Goal: Transaction & Acquisition: Purchase product/service

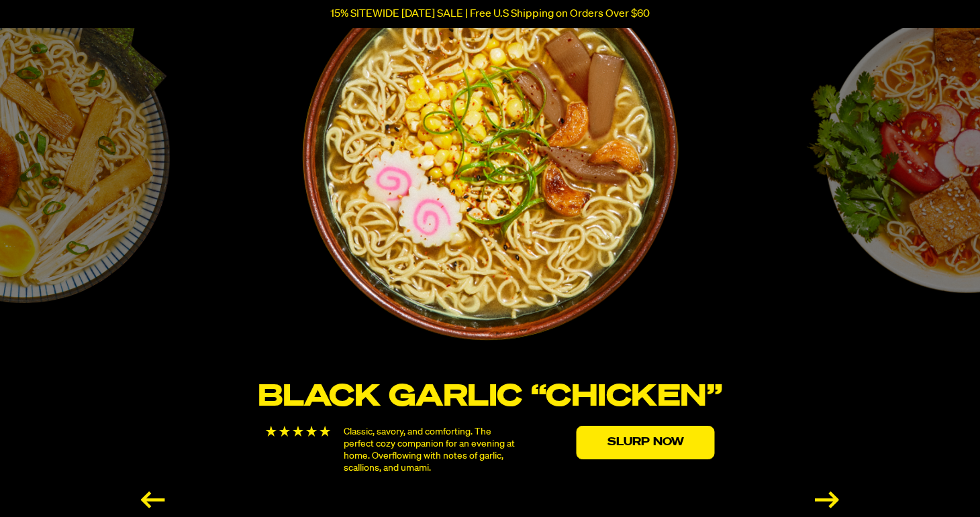
scroll to position [2300, 0]
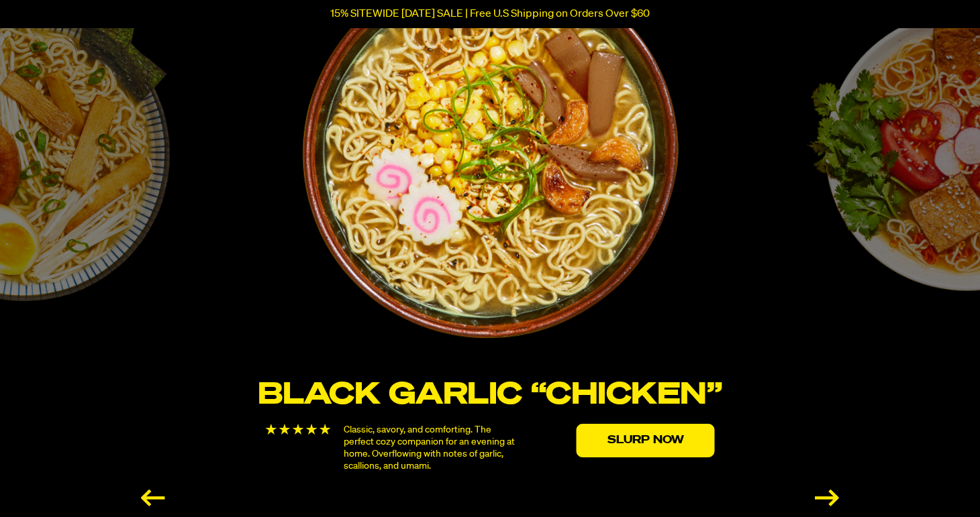
click at [827, 490] on div "Next slide" at bounding box center [826, 498] width 24 height 17
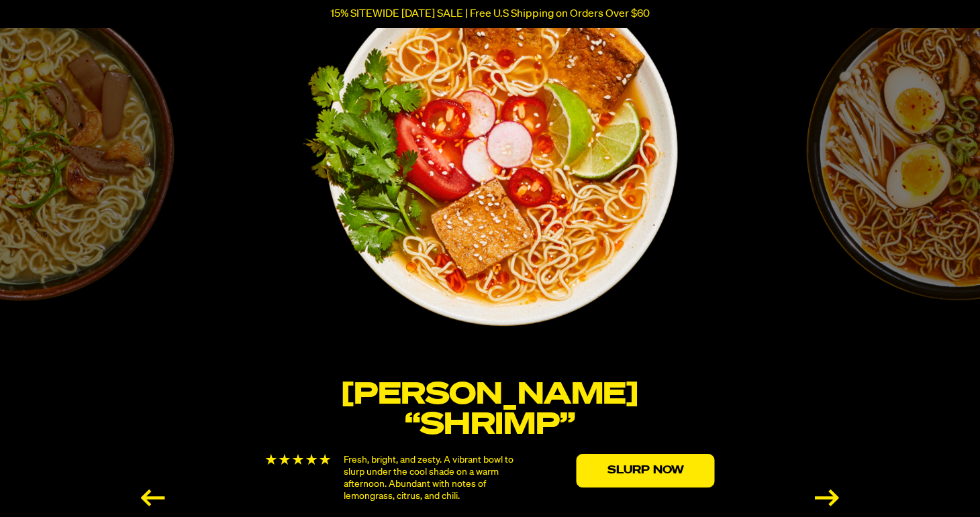
click at [827, 490] on div "Next slide" at bounding box center [826, 498] width 24 height 17
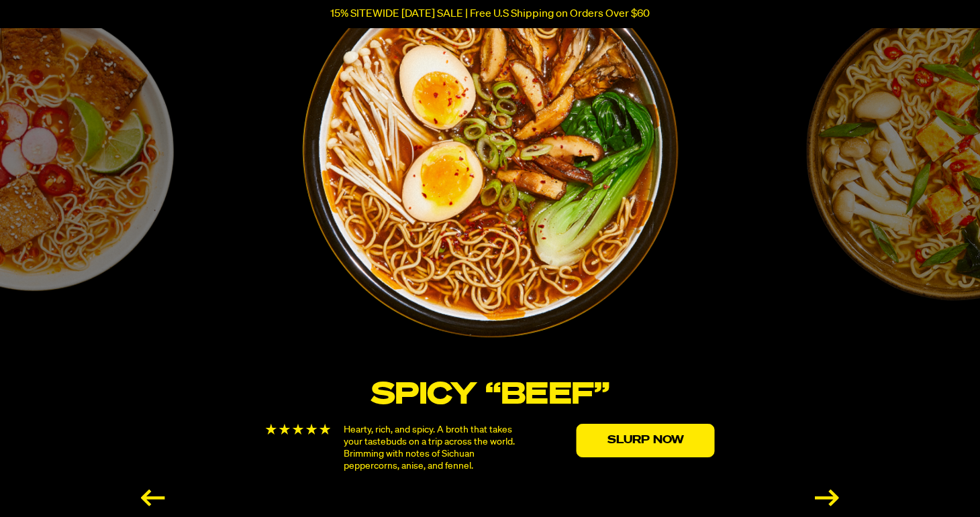
click at [827, 490] on div "Next slide" at bounding box center [826, 498] width 24 height 17
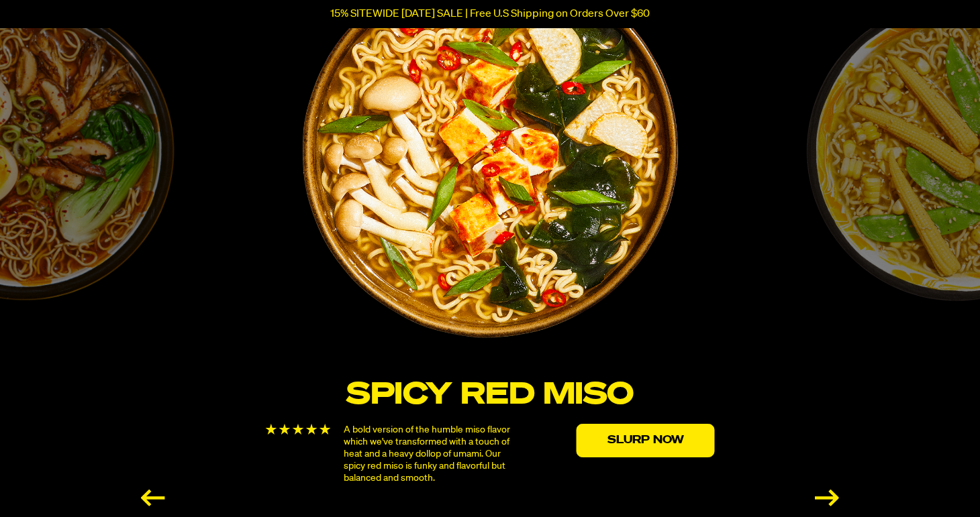
click at [827, 490] on div "Next slide" at bounding box center [826, 498] width 24 height 17
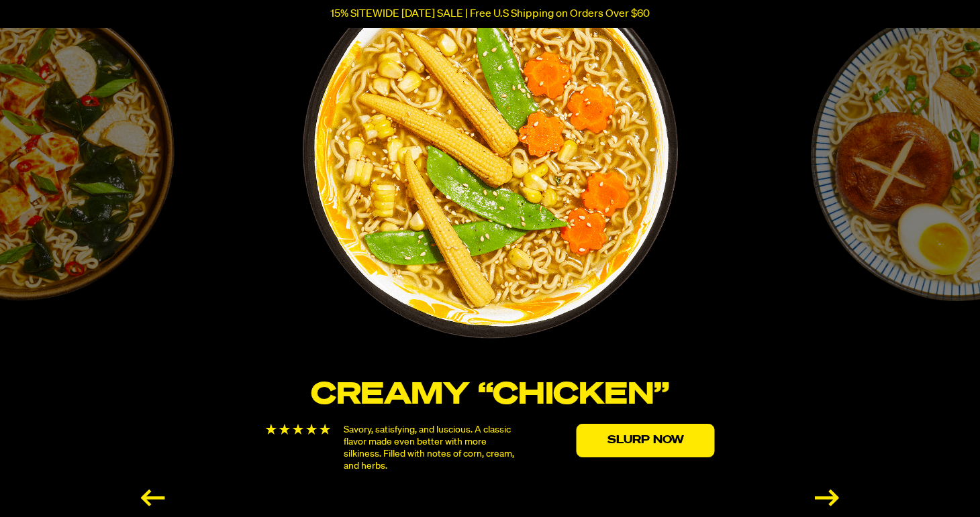
click at [827, 490] on div "Next slide" at bounding box center [826, 498] width 24 height 17
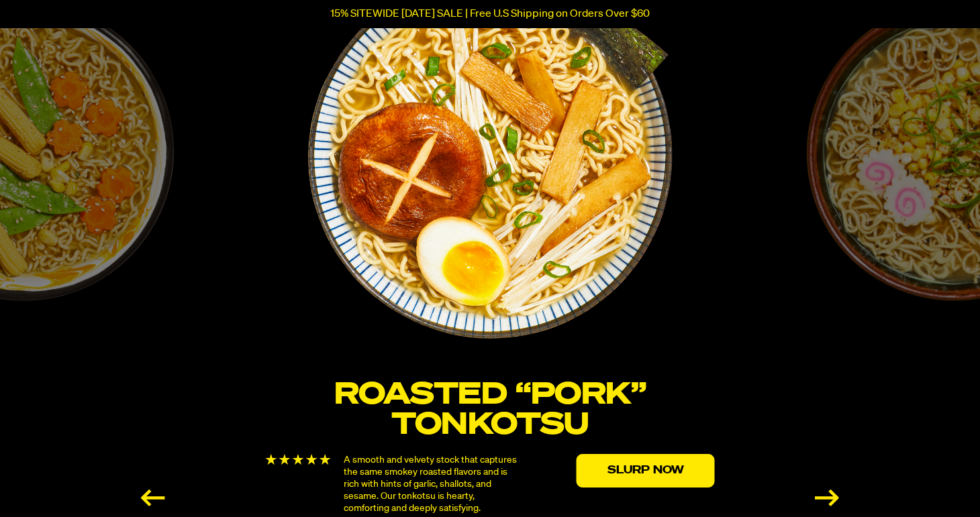
click at [827, 490] on div "Next slide" at bounding box center [826, 498] width 24 height 17
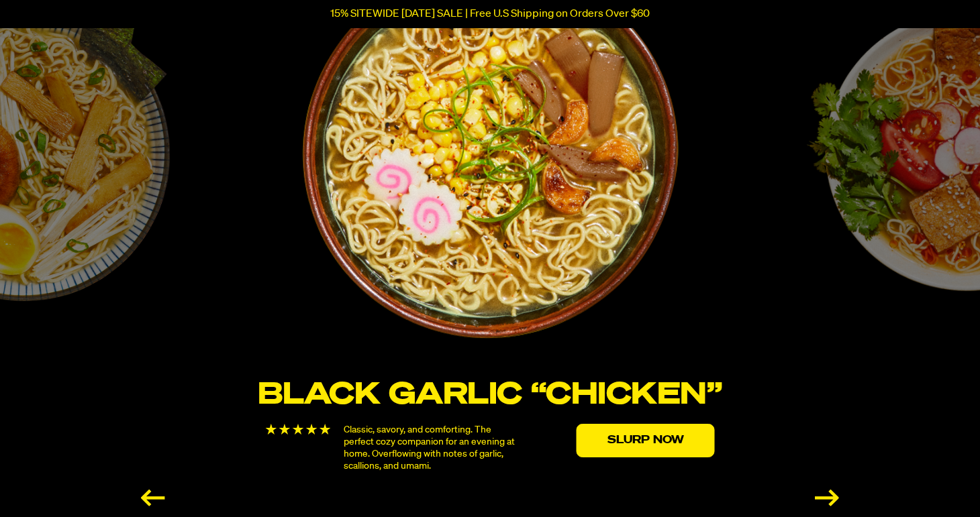
click at [827, 490] on div "Next slide" at bounding box center [826, 498] width 24 height 17
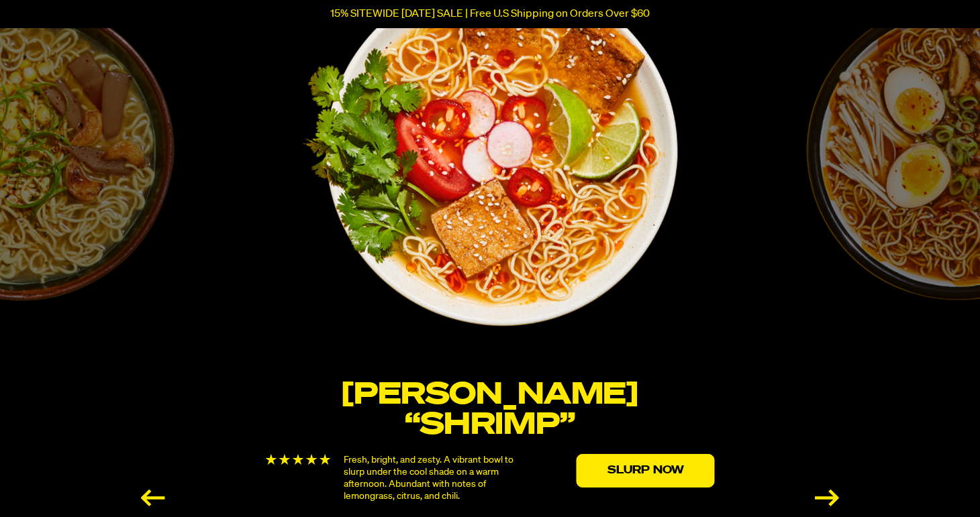
click at [827, 490] on div "Next slide" at bounding box center [826, 498] width 24 height 17
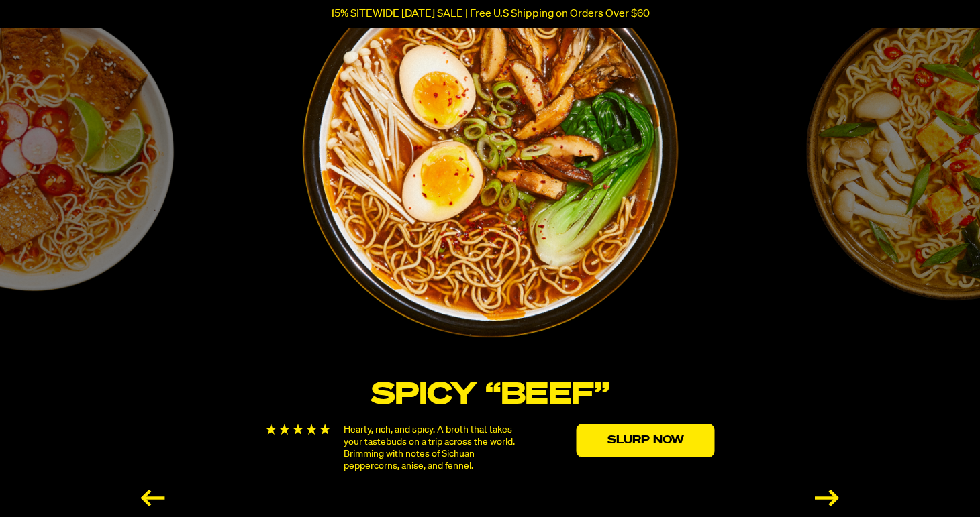
click at [827, 490] on div "Next slide" at bounding box center [826, 498] width 24 height 17
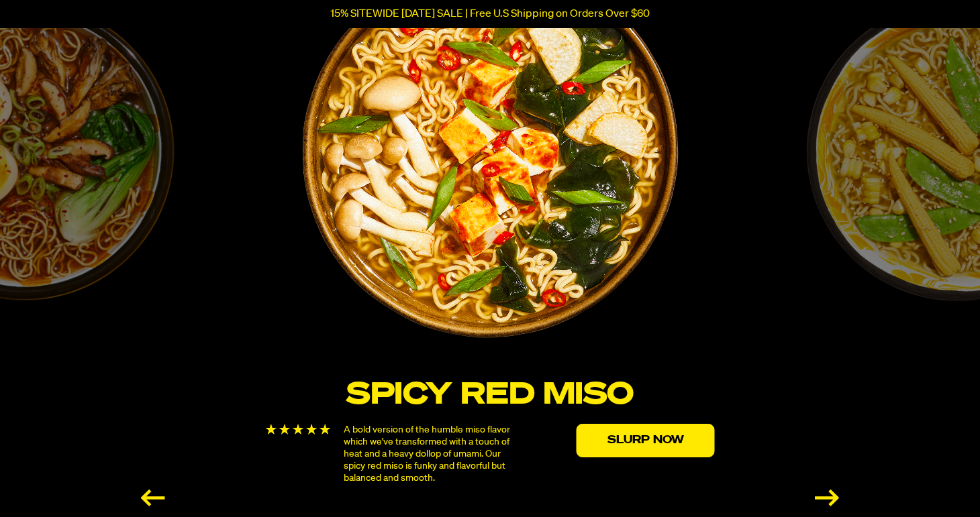
click at [828, 490] on div "Next slide" at bounding box center [826, 498] width 24 height 17
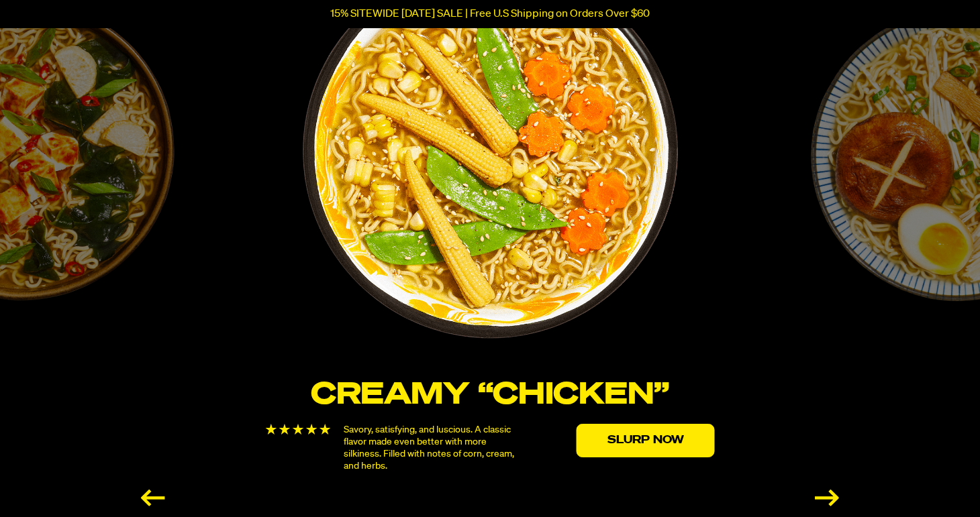
click at [829, 490] on div "Next slide" at bounding box center [826, 498] width 24 height 17
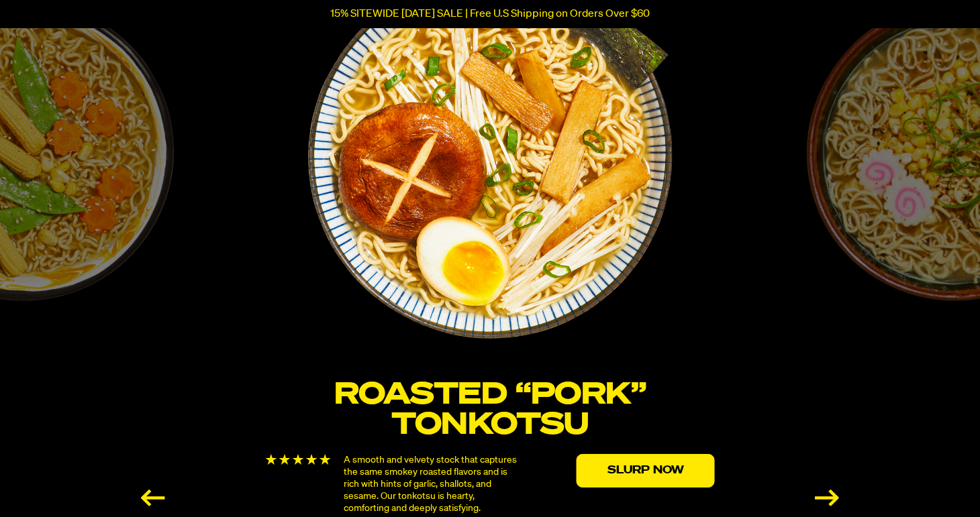
click at [829, 490] on div "Next slide" at bounding box center [826, 498] width 24 height 17
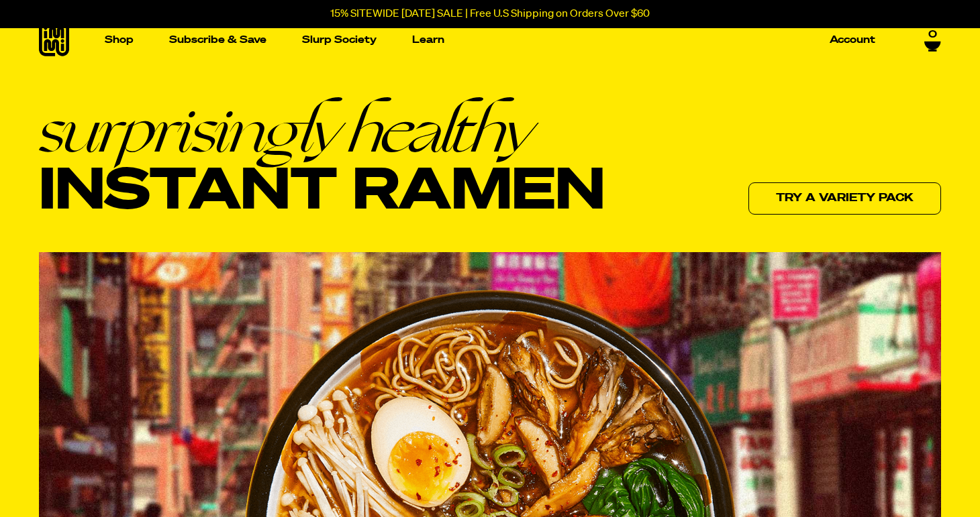
scroll to position [0, 0]
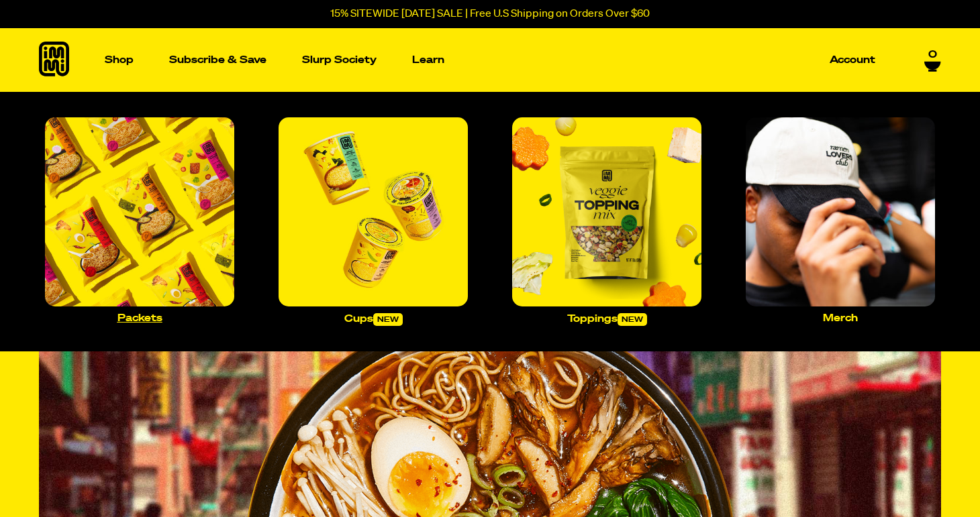
click at [105, 198] on img "Main navigation" at bounding box center [139, 211] width 189 height 189
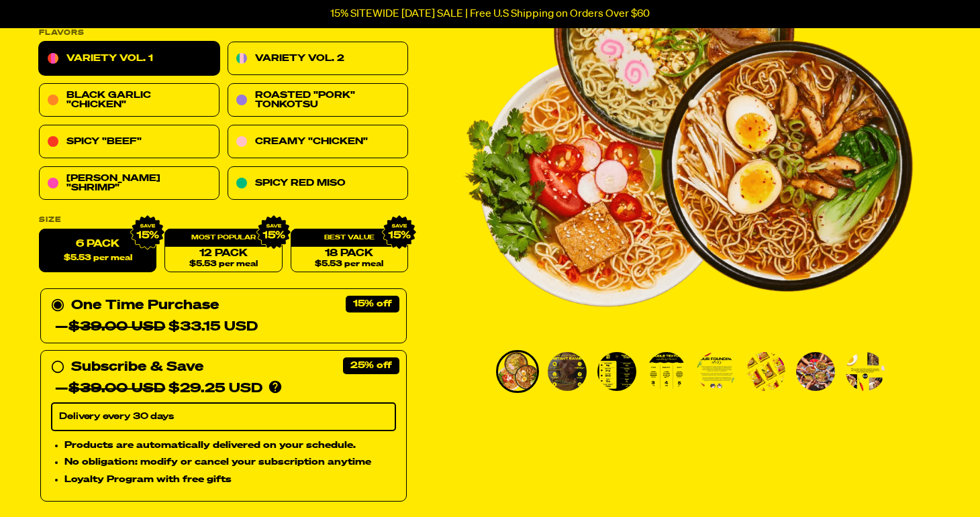
scroll to position [211, 0]
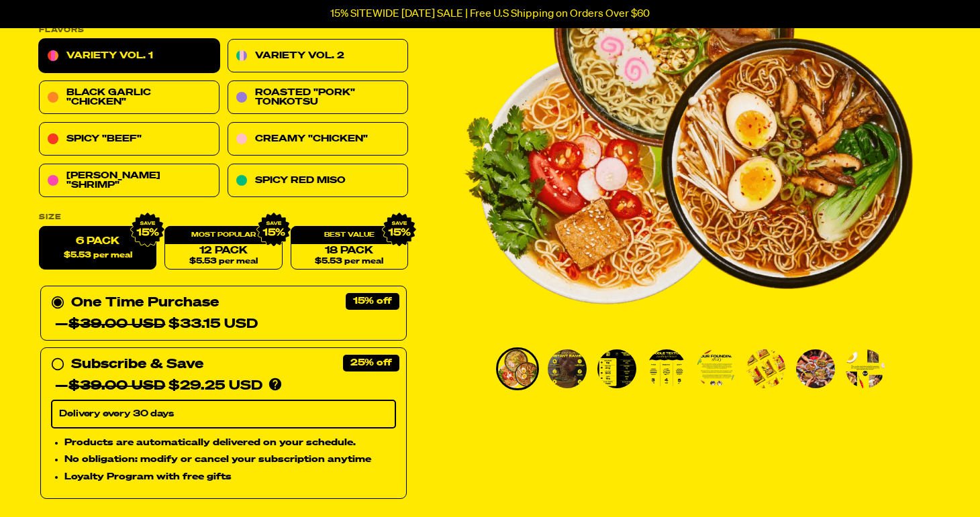
click at [607, 366] on img "Go to slide 3" at bounding box center [616, 369] width 39 height 39
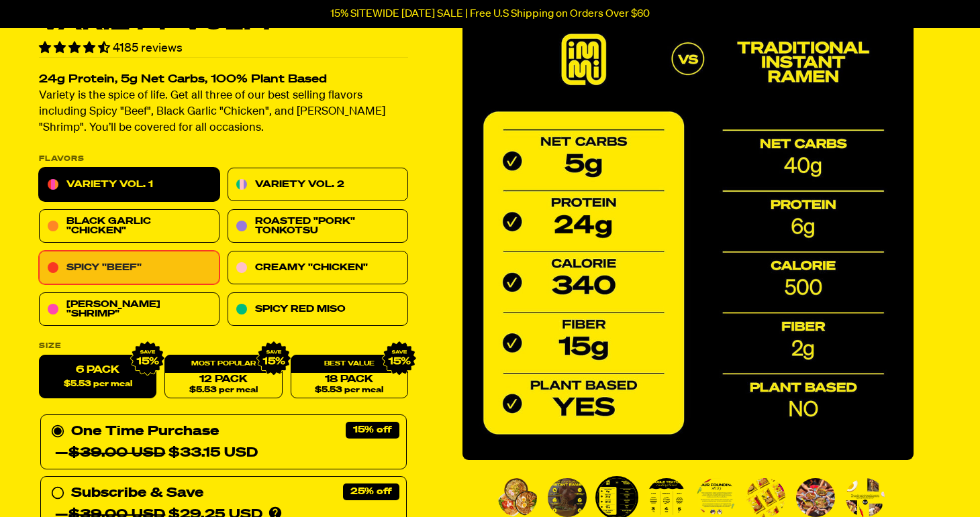
scroll to position [76, 0]
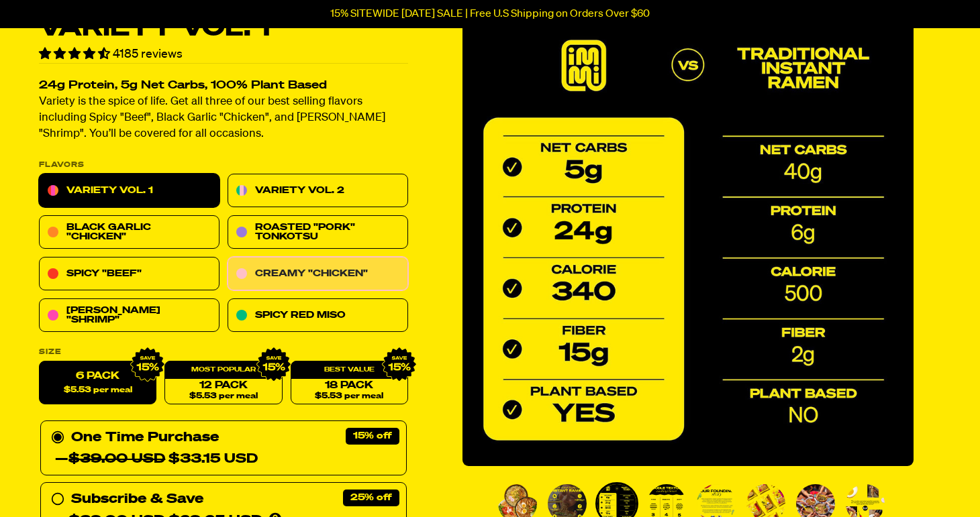
click at [293, 270] on link "Creamy "Chicken"" at bounding box center [317, 275] width 180 height 34
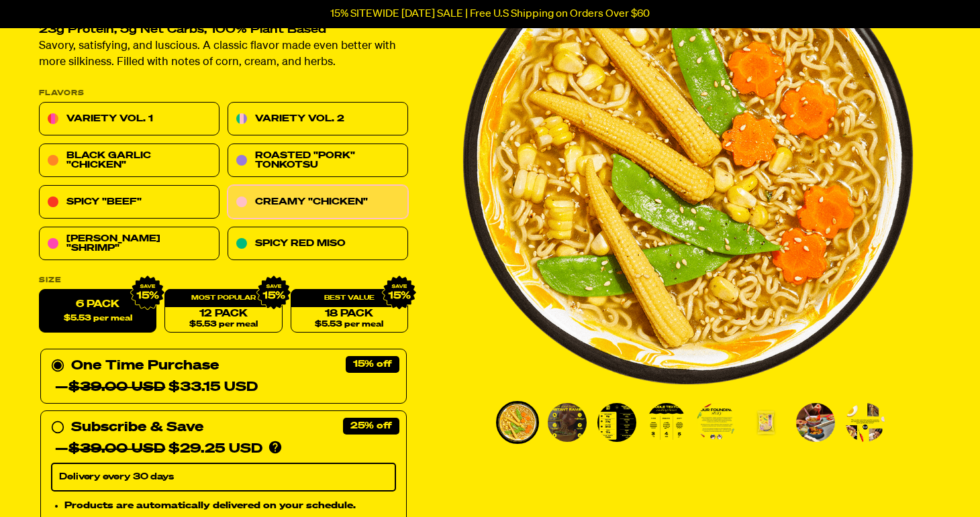
scroll to position [158, 0]
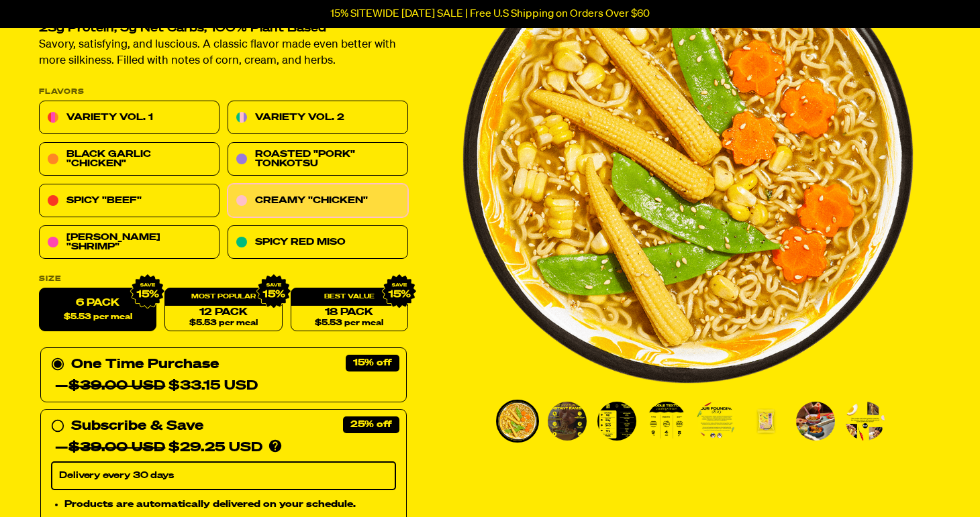
click at [606, 429] on img "Go to slide 3" at bounding box center [616, 421] width 39 height 39
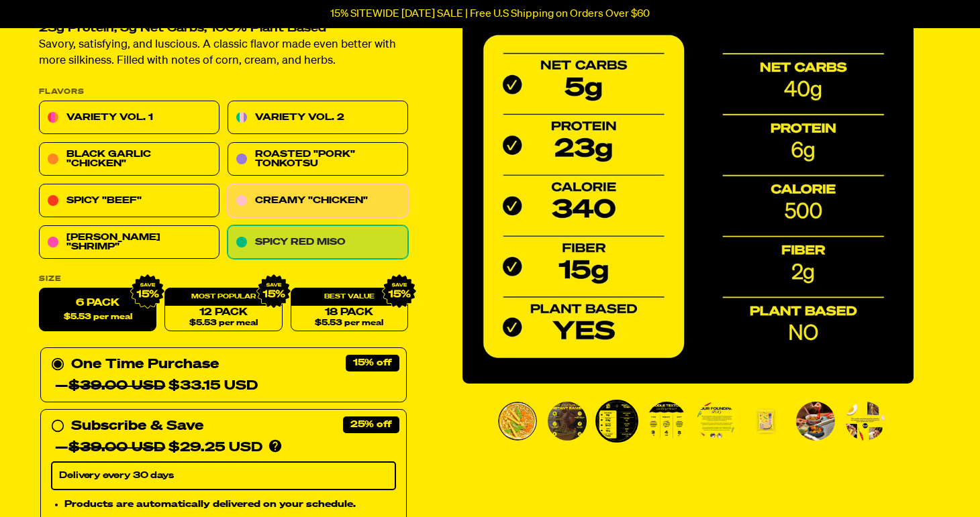
click at [359, 242] on link "Spicy Red Miso" at bounding box center [317, 243] width 180 height 34
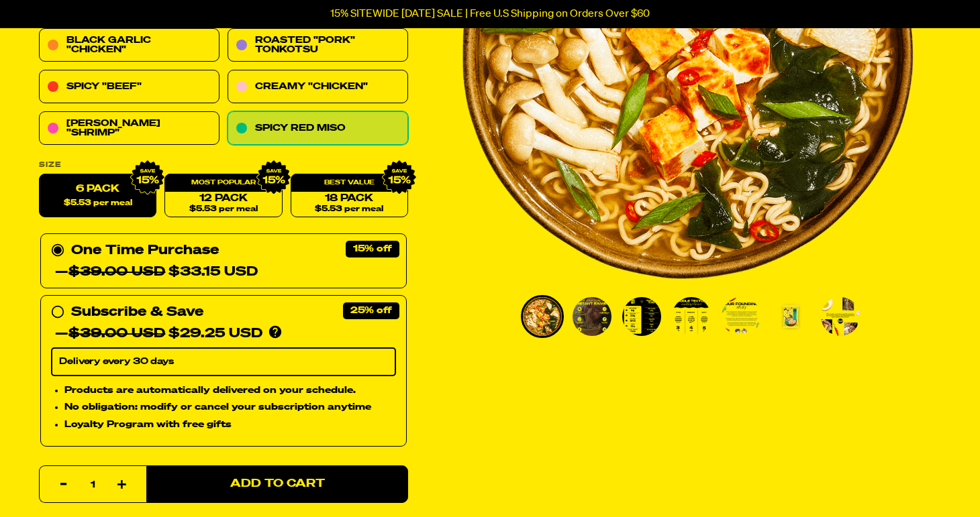
scroll to position [265, 0]
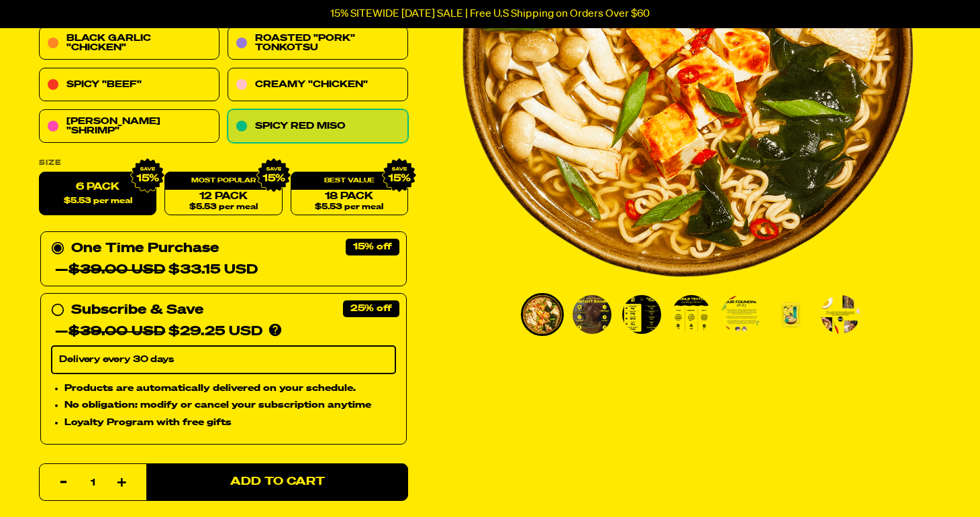
click at [650, 312] on img "Go to slide 3" at bounding box center [641, 314] width 39 height 39
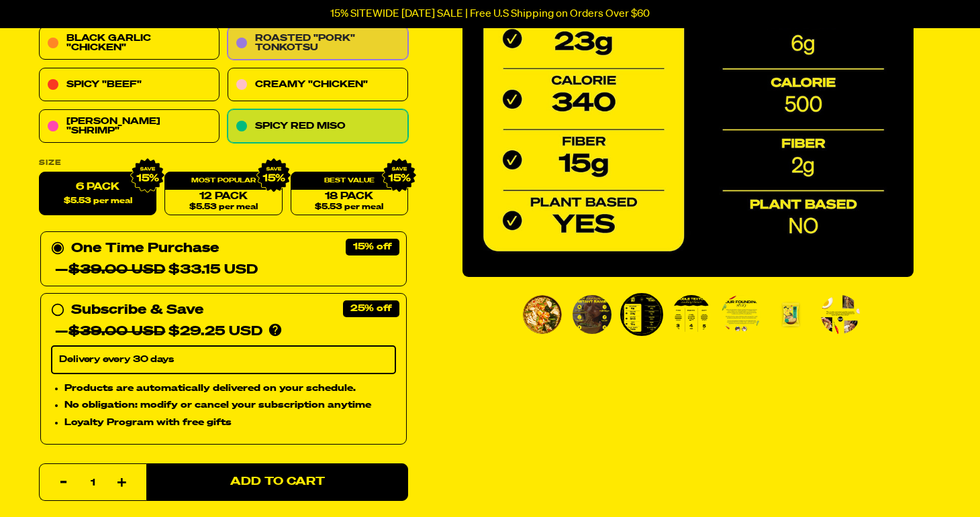
click at [324, 43] on link "Roasted "Pork" Tonkotsu" at bounding box center [317, 44] width 180 height 34
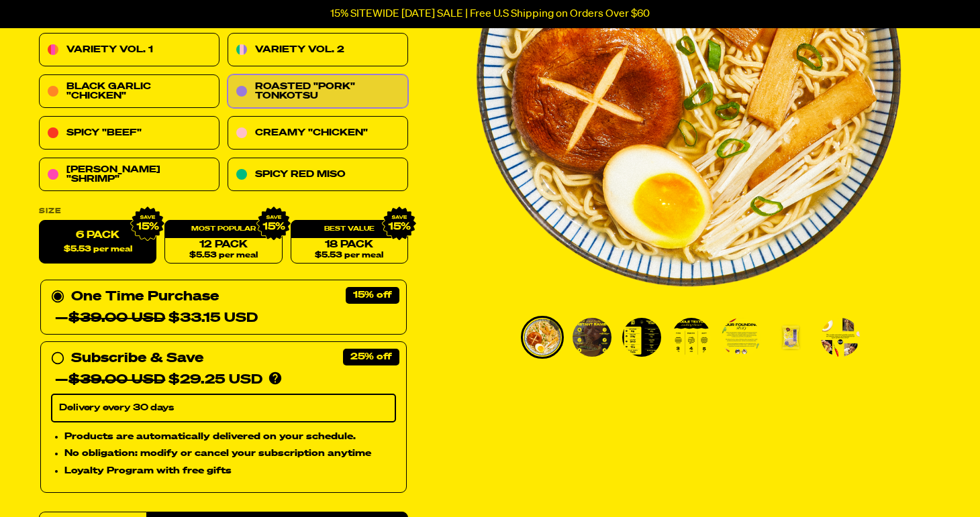
scroll to position [254, 0]
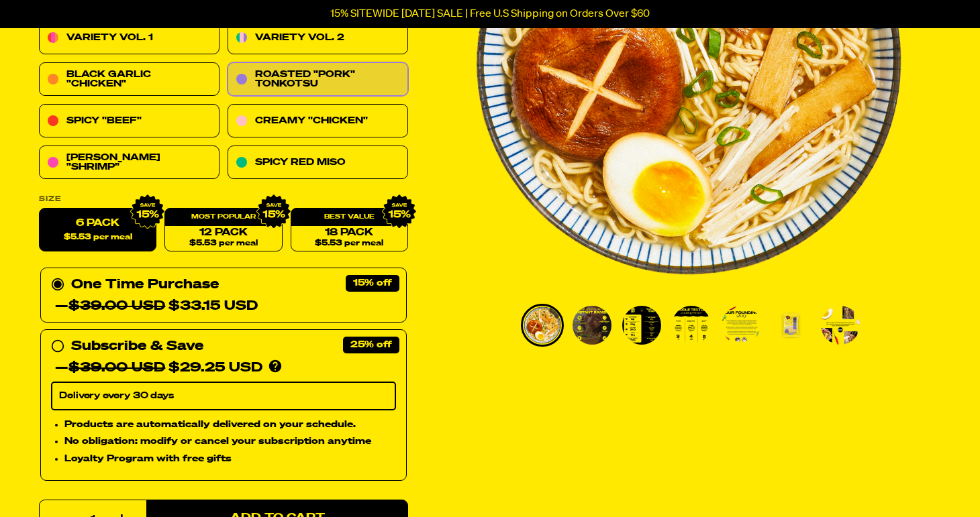
click at [634, 327] on img "Go to slide 3" at bounding box center [641, 325] width 39 height 39
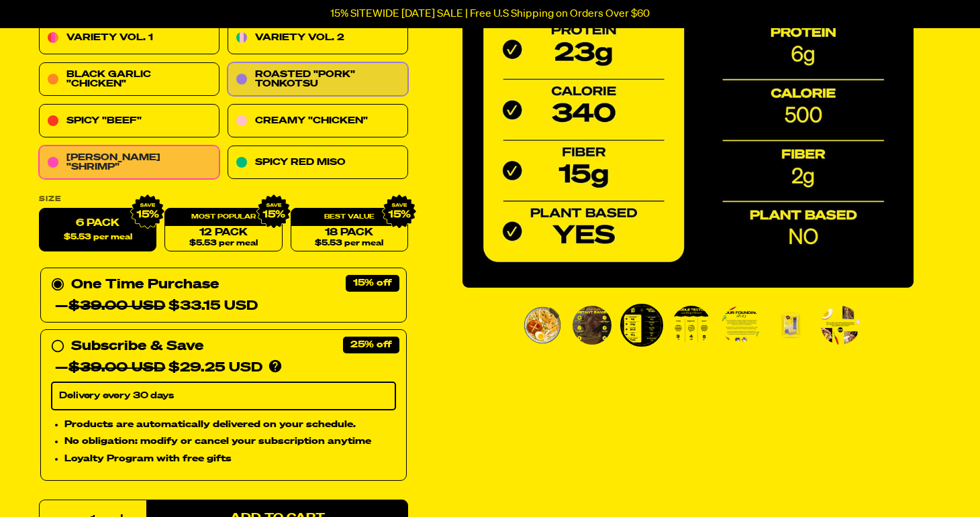
click at [114, 158] on link "[PERSON_NAME] "Shrimp"" at bounding box center [129, 163] width 180 height 34
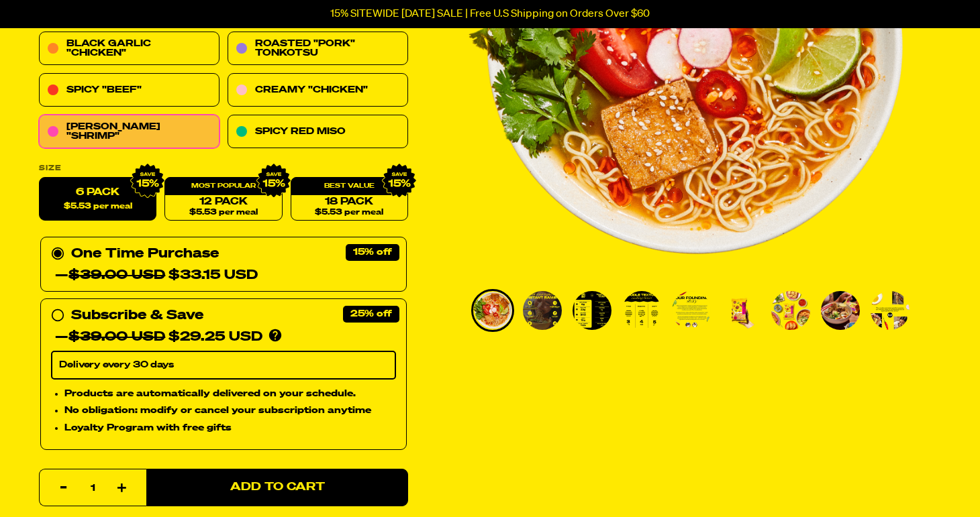
scroll to position [270, 0]
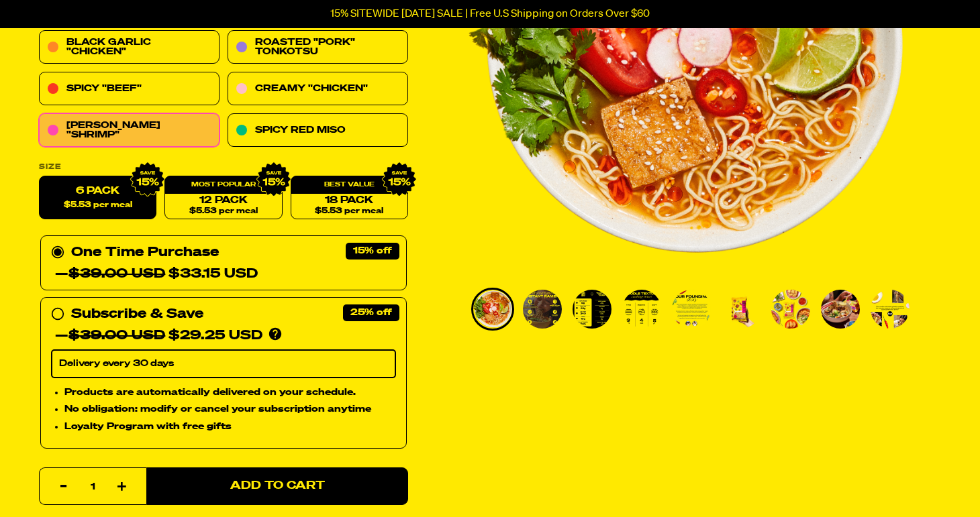
click at [578, 309] on img "Go to slide 3" at bounding box center [591, 309] width 39 height 39
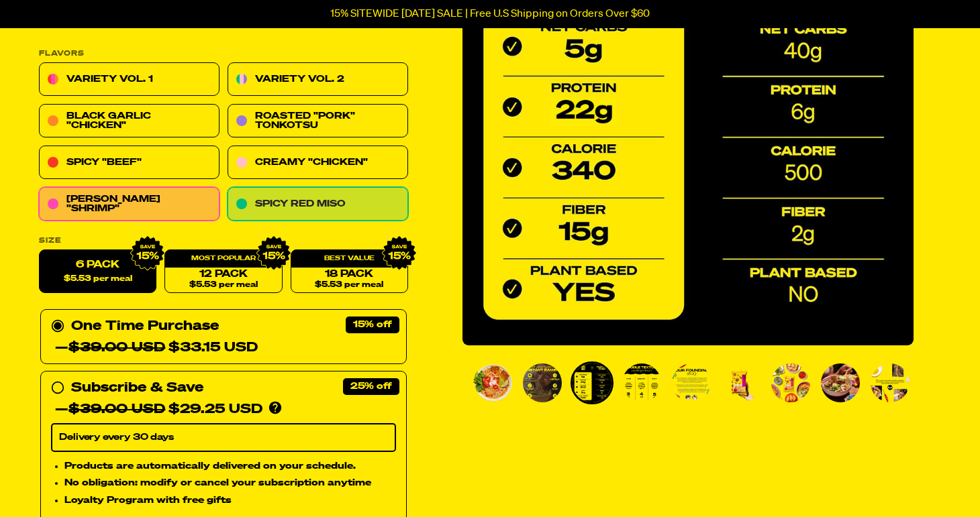
scroll to position [198, 0]
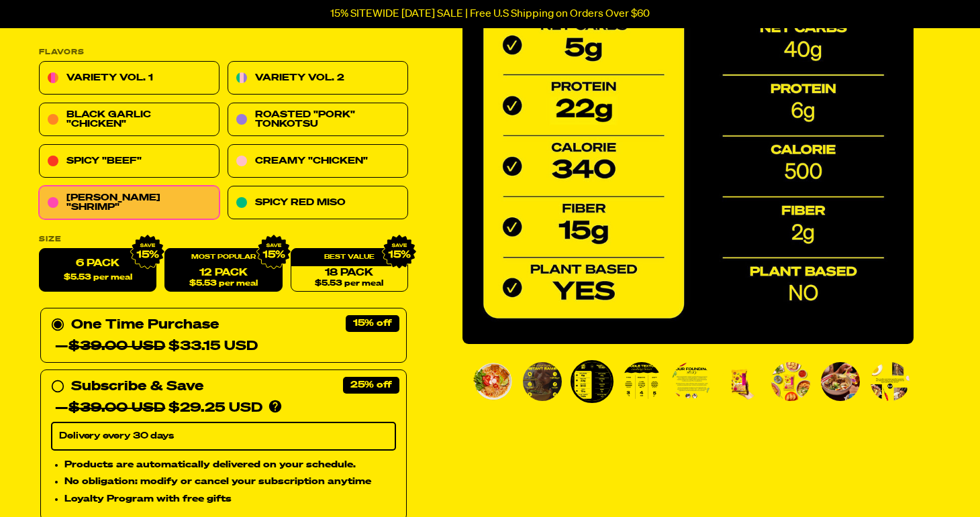
click at [216, 272] on link "12 Pack $5.53 per meal" at bounding box center [222, 271] width 117 height 44
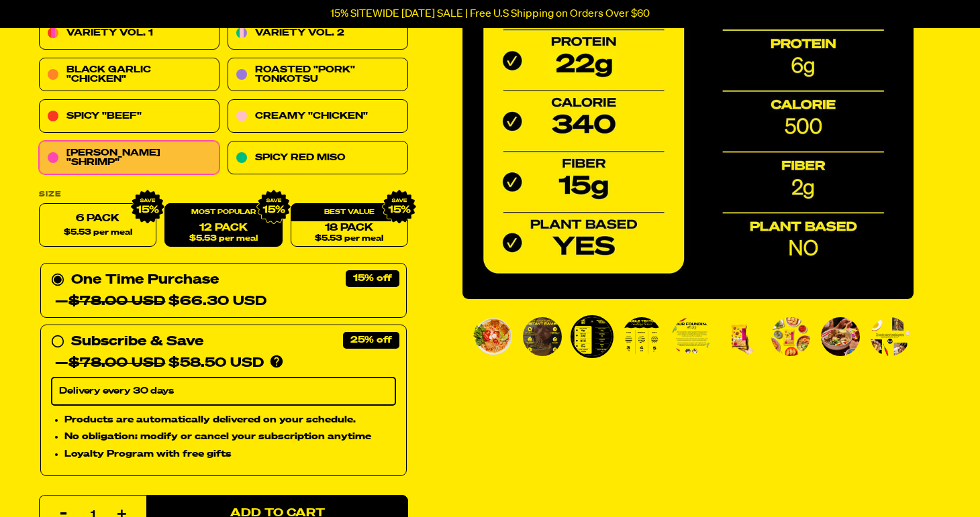
scroll to position [242, 0]
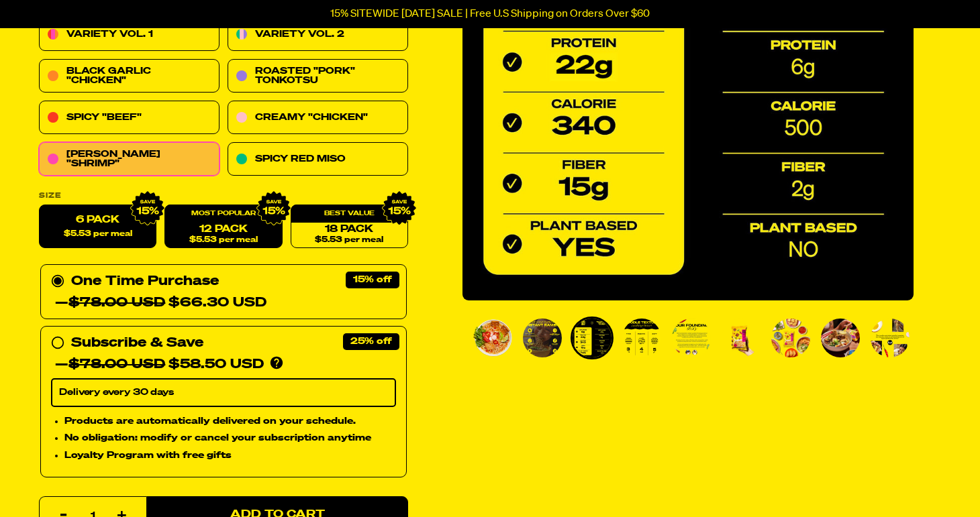
click at [115, 227] on label "6 Pack $5.53 per meal" at bounding box center [97, 227] width 117 height 44
click at [40, 206] on input "6 Pack $5.53 per meal" at bounding box center [39, 205] width 1 height 1
radio input "true"
click at [143, 280] on div "One Time Purchase — $39.00 USD $33.15 USD" at bounding box center [223, 292] width 345 height 43
click at [60, 271] on input "One Time Purchase — $39.00 USD $33.15 USD" at bounding box center [55, 271] width 9 height 0
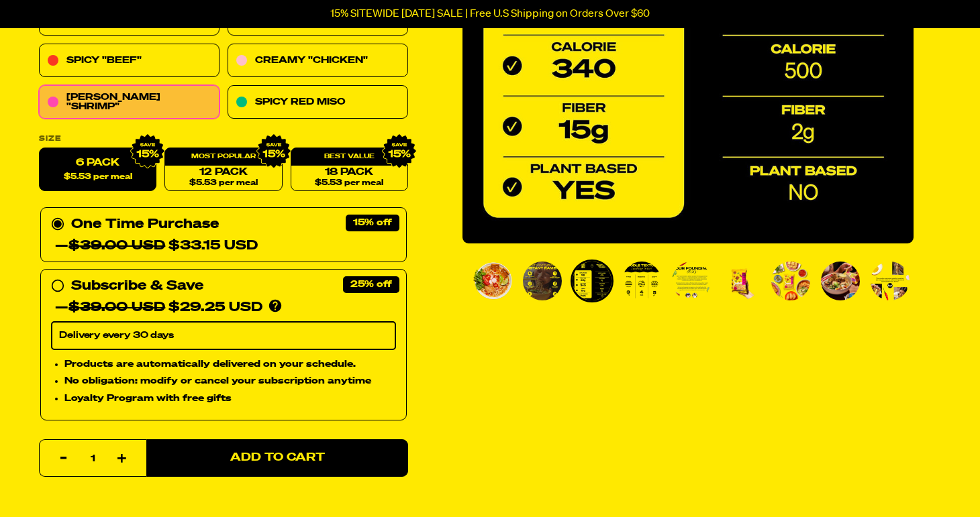
scroll to position [304, 0]
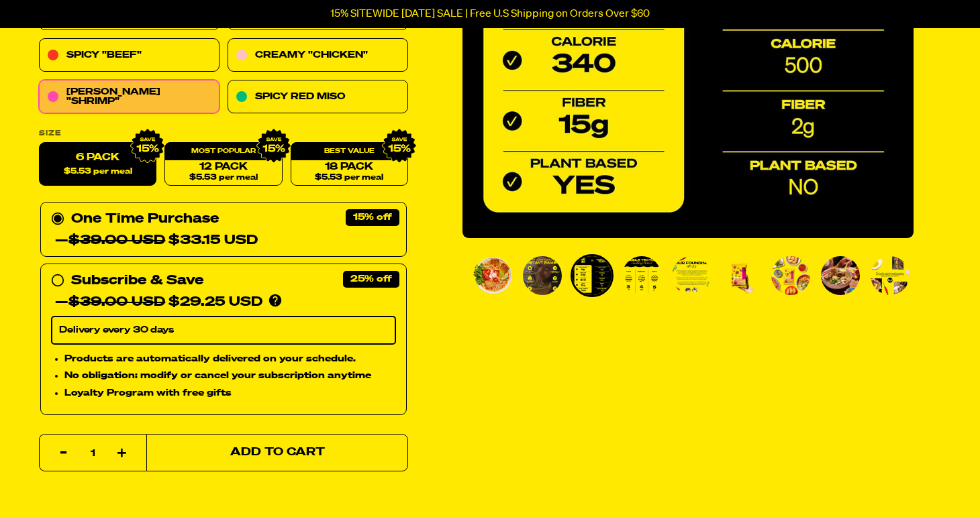
click at [256, 453] on span "Add to Cart" at bounding box center [277, 452] width 95 height 11
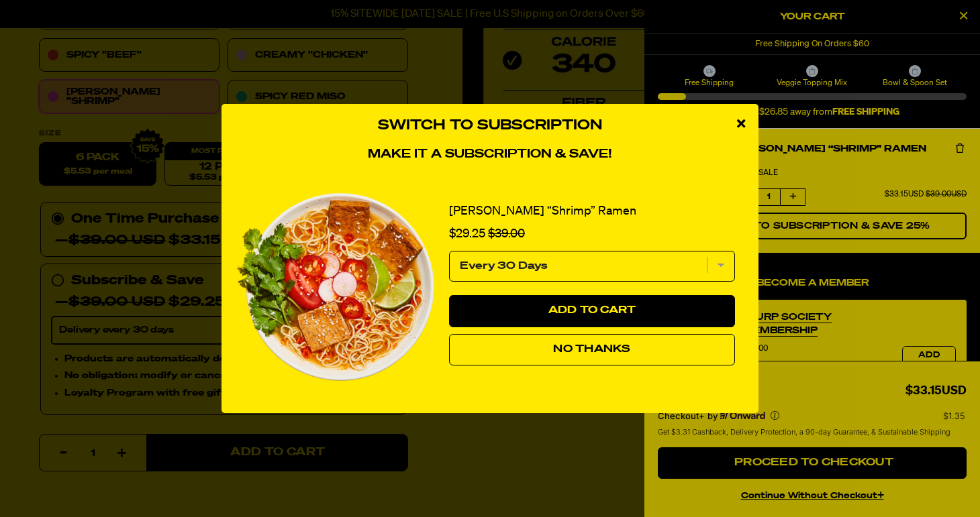
click at [565, 348] on span "No Thanks" at bounding box center [591, 349] width 77 height 11
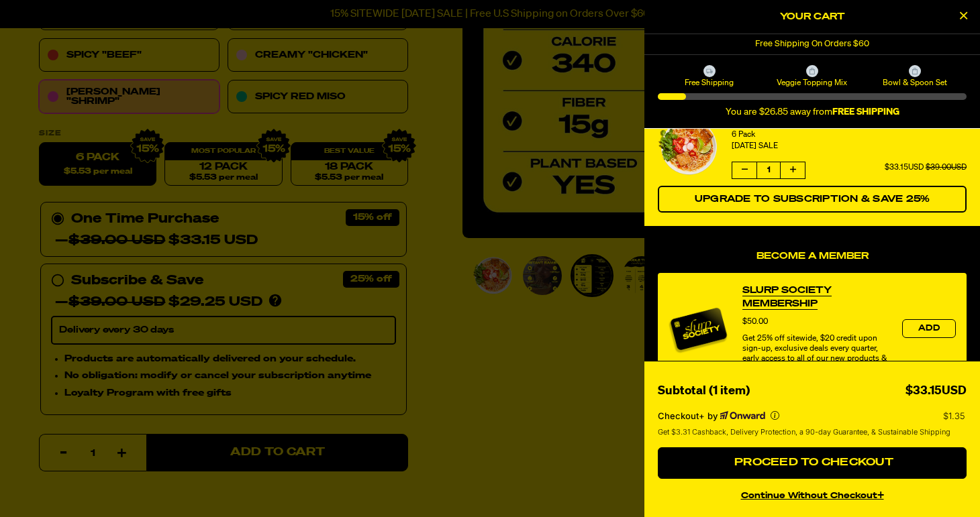
scroll to position [29, 0]
